Goal: Navigation & Orientation: Find specific page/section

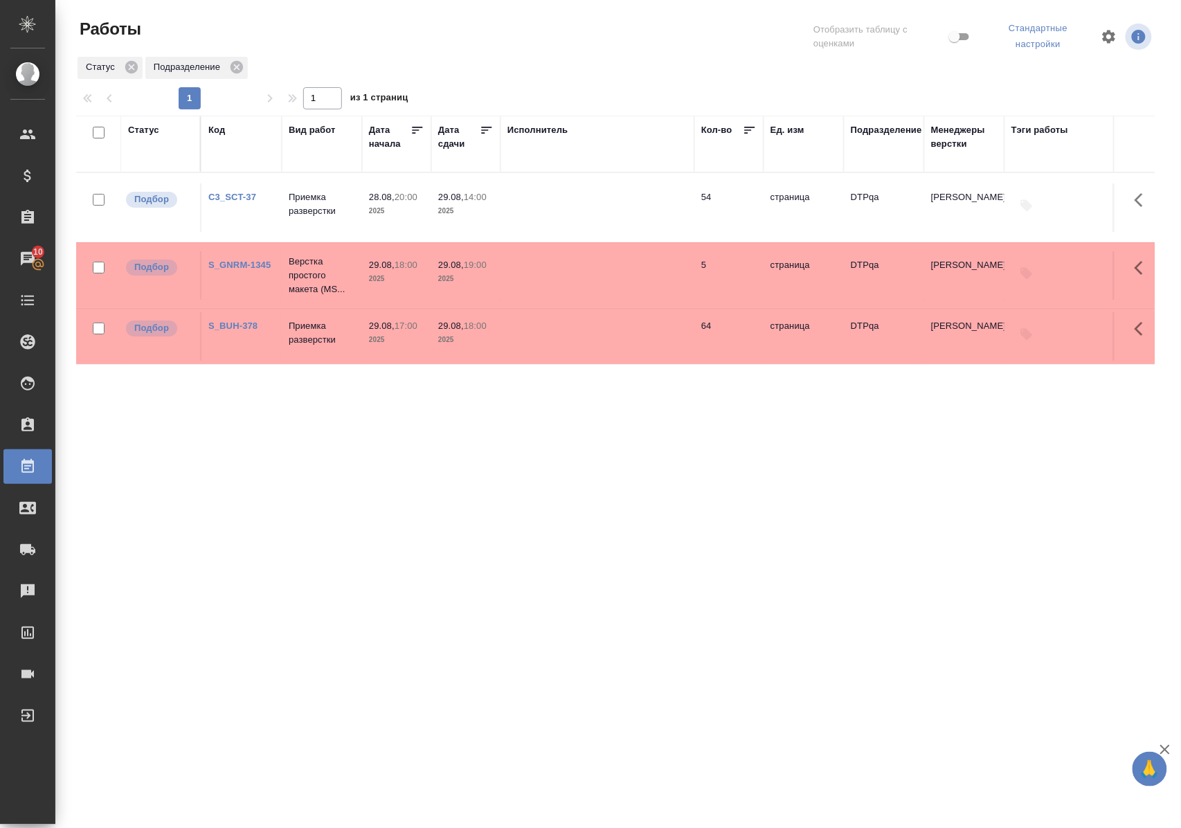
click at [237, 198] on link "C3_SCT-37" at bounding box center [232, 197] width 48 height 10
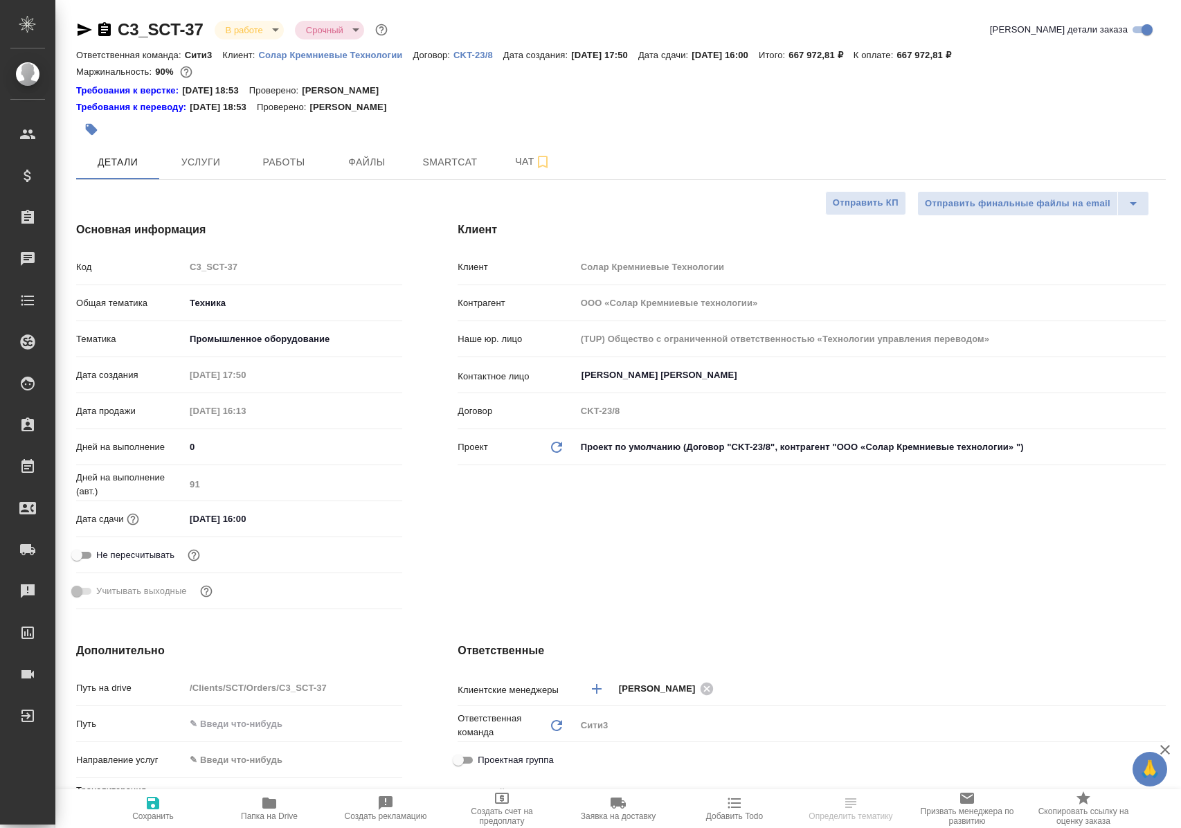
select select "RU"
type input "[PERSON_NAME]"
click at [272, 164] on span "Работы" at bounding box center [284, 162] width 66 height 17
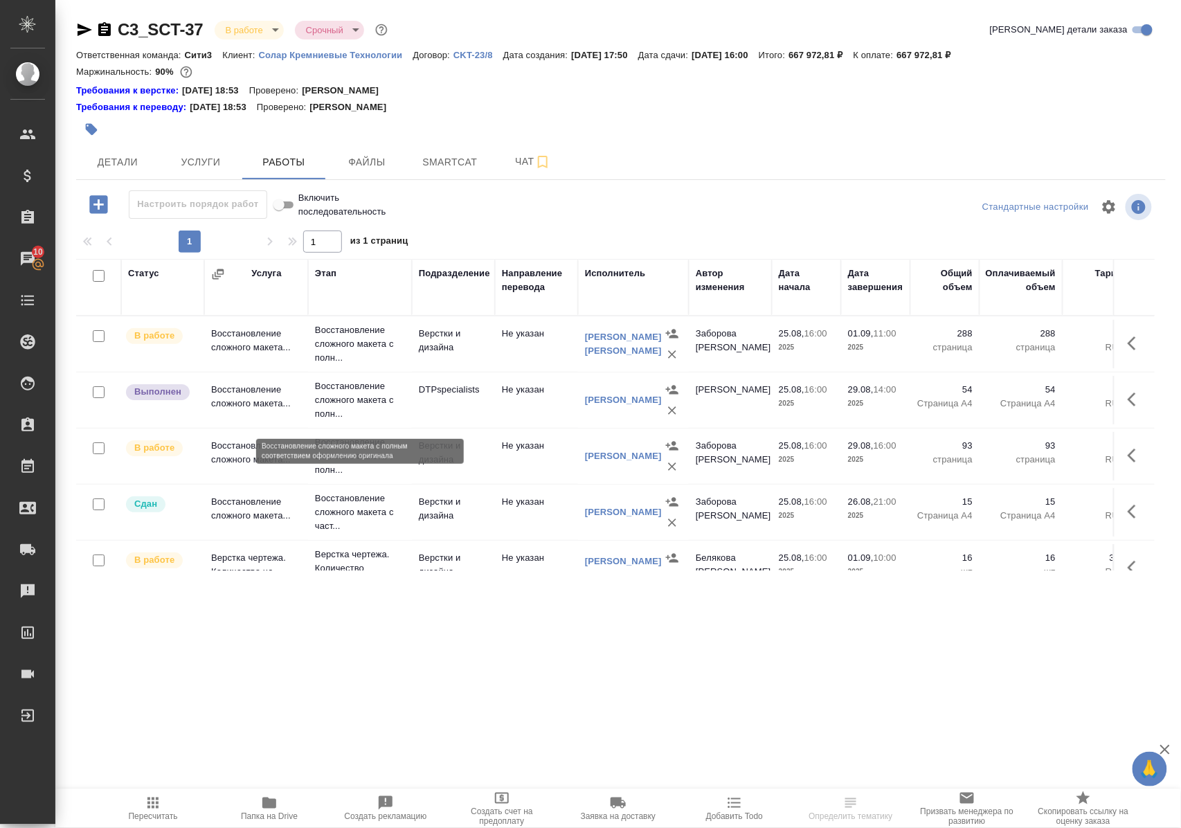
click at [347, 401] on p "Восстановление сложного макета с полн..." at bounding box center [360, 400] width 90 height 42
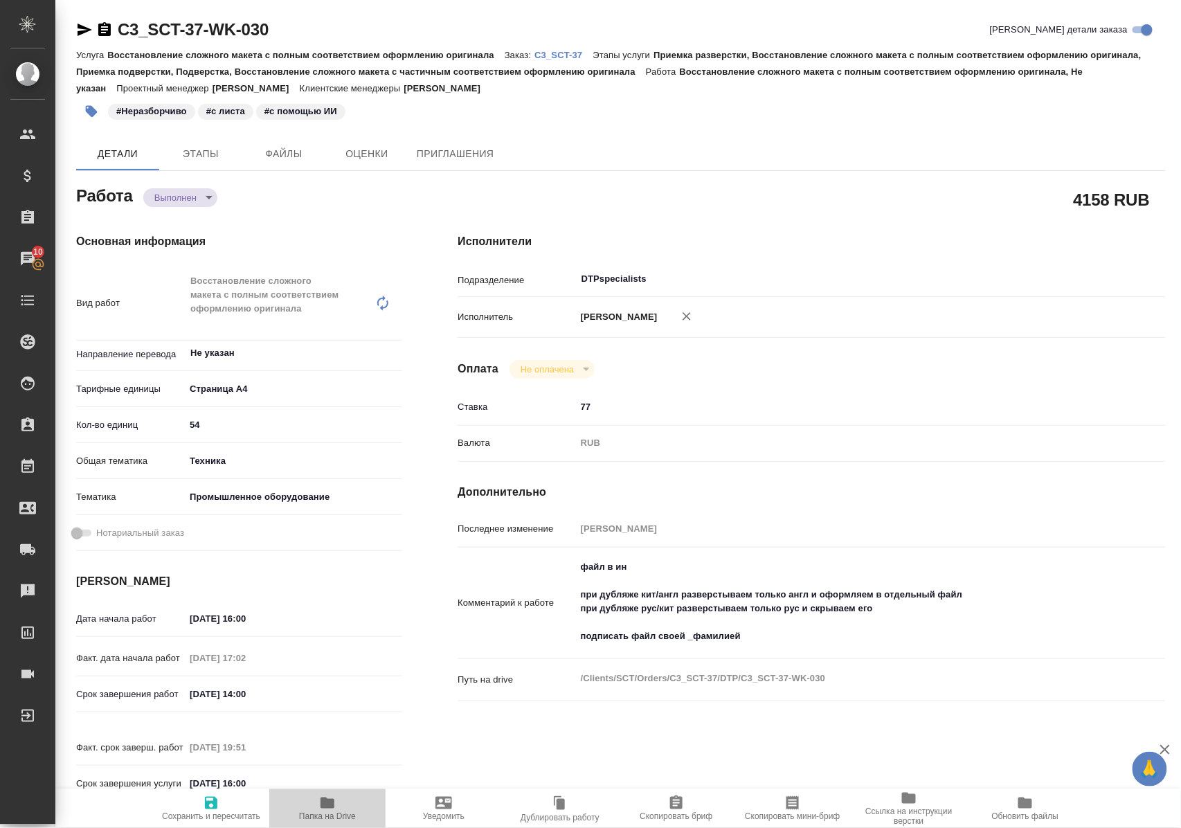
click at [331, 804] on icon "button" at bounding box center [327, 802] width 14 height 11
